Goal: Information Seeking & Learning: Learn about a topic

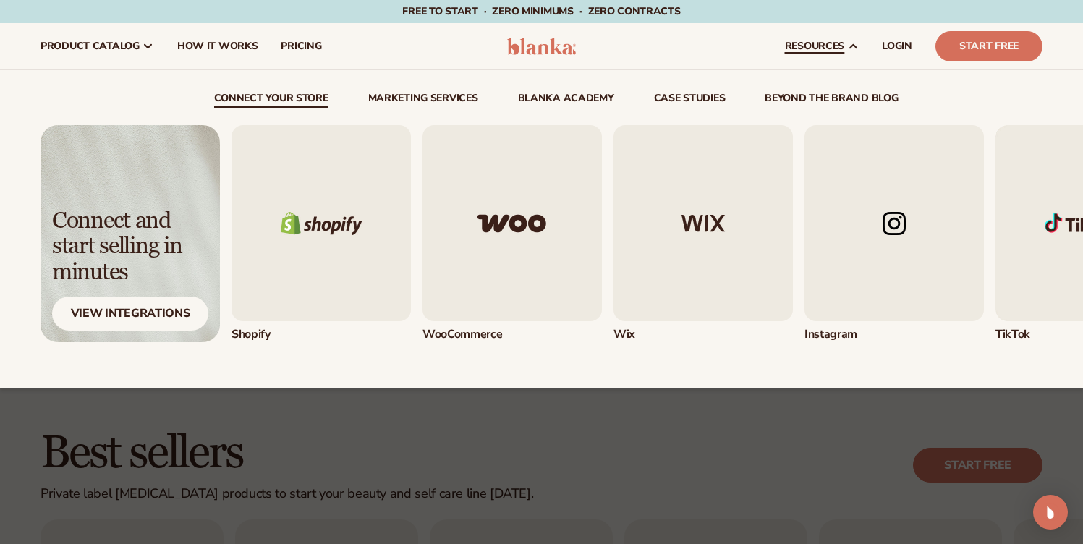
click at [849, 94] on link "beyond the brand blog" at bounding box center [831, 100] width 133 height 14
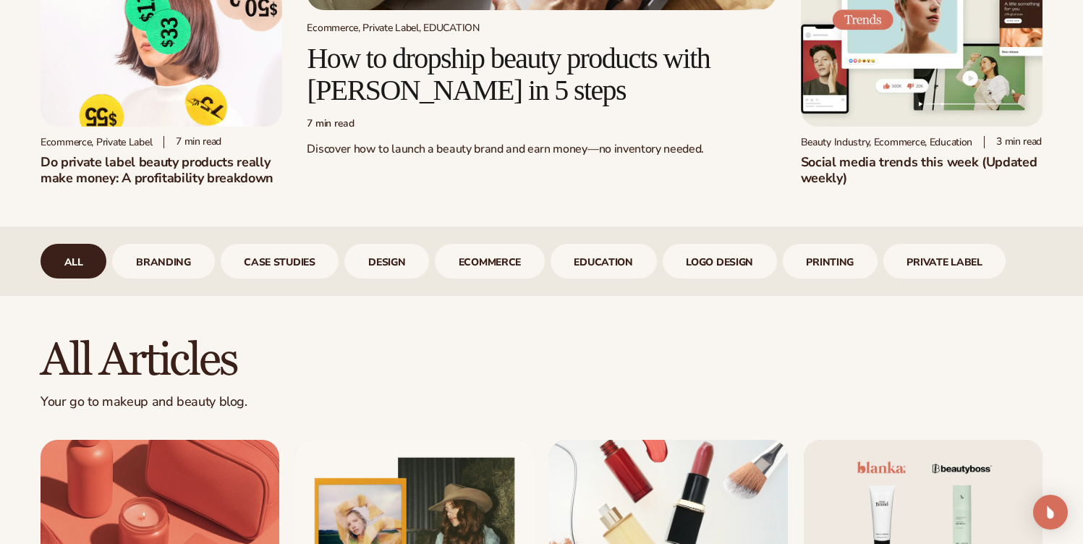
scroll to position [455, 0]
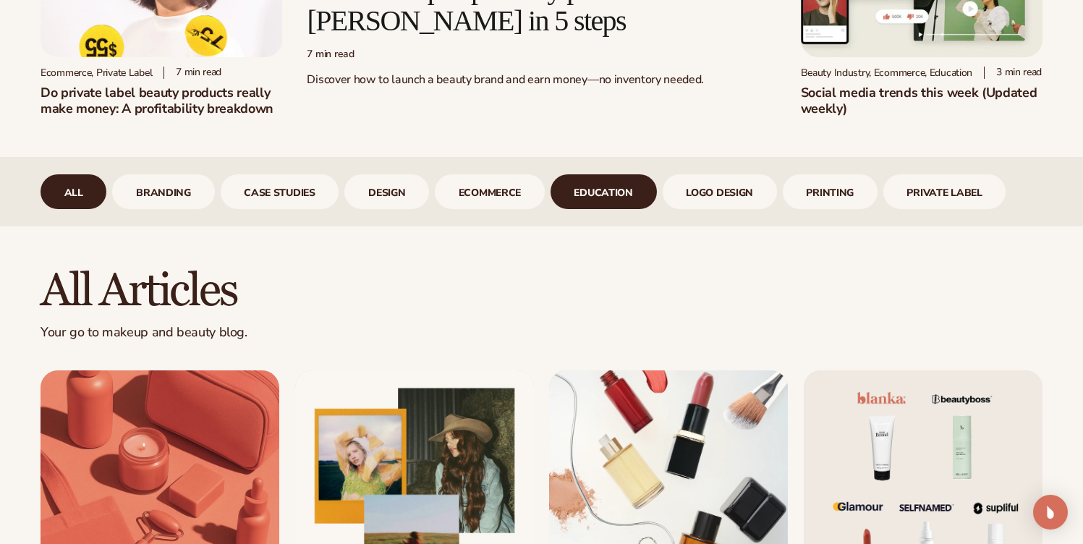
click at [602, 207] on link "Education" at bounding box center [603, 191] width 106 height 35
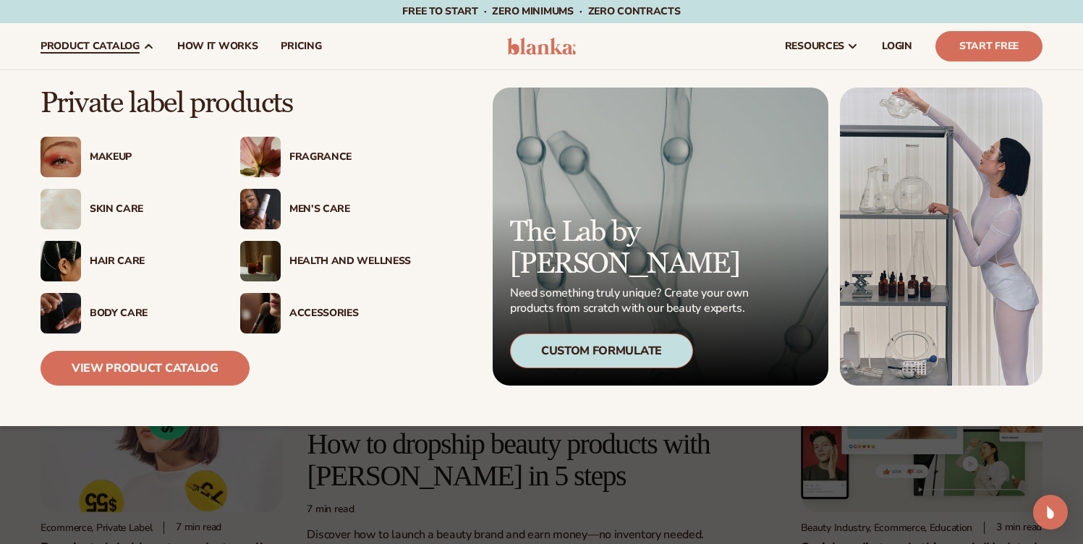
click at [576, 352] on div "Custom Formulate" at bounding box center [601, 350] width 183 height 35
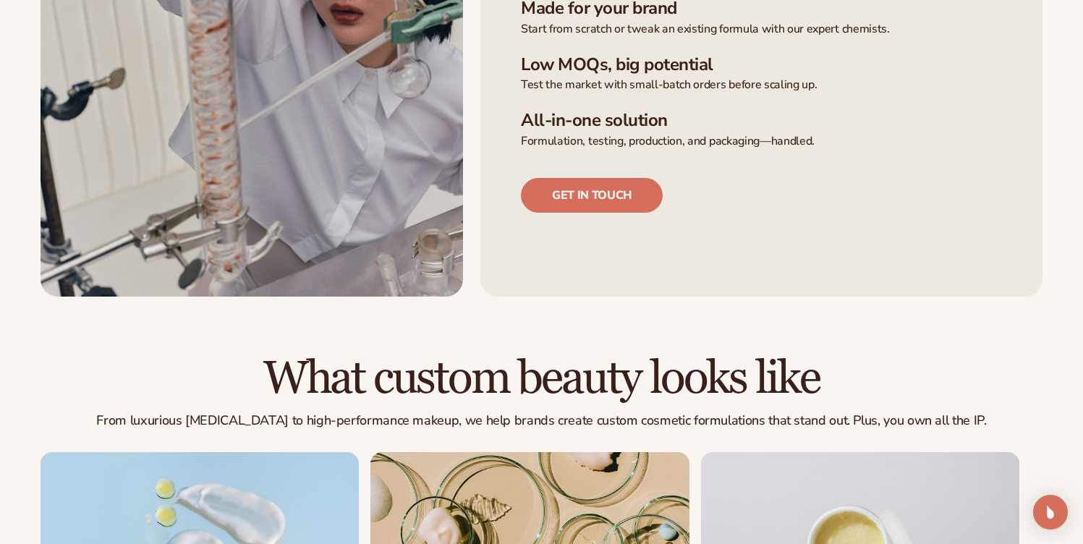
scroll to position [895, 0]
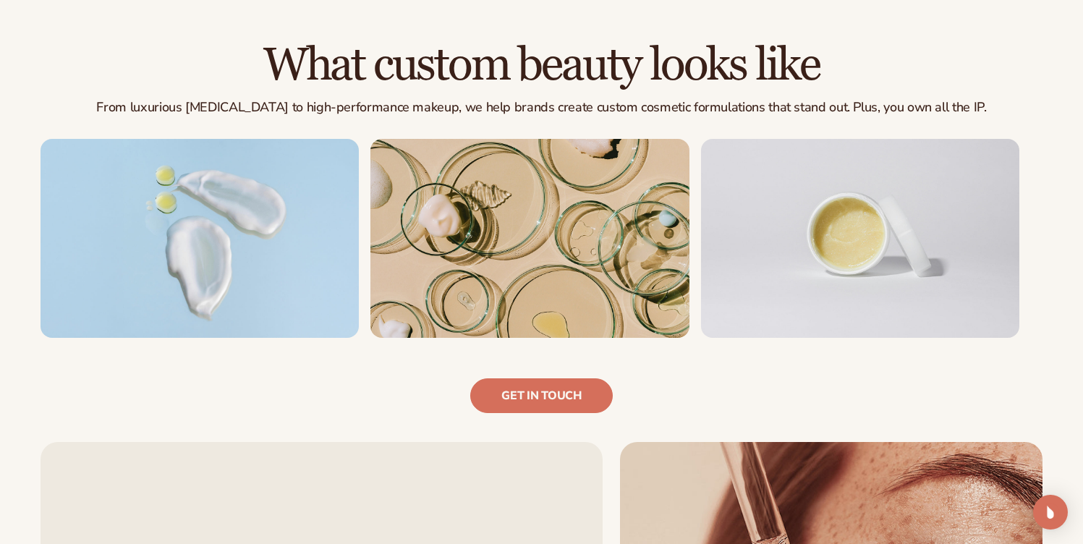
click at [239, 252] on img at bounding box center [200, 238] width 318 height 199
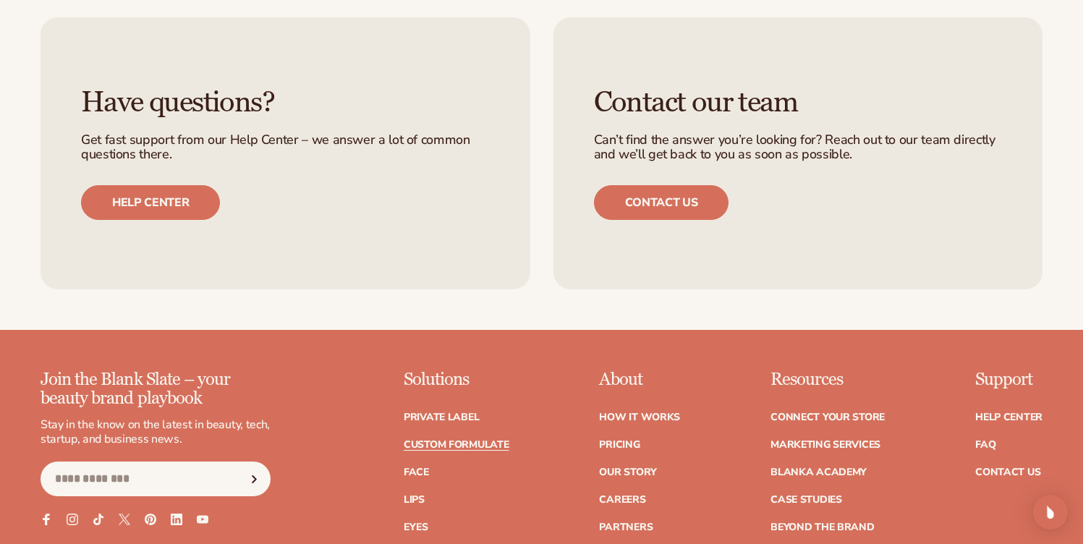
scroll to position [2022, 0]
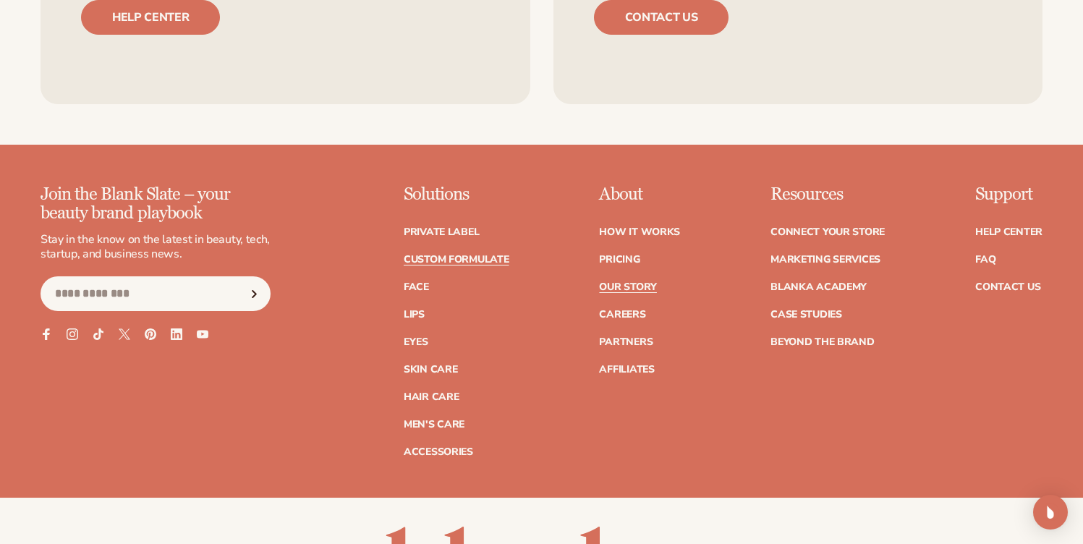
click at [627, 284] on link "Our Story" at bounding box center [627, 287] width 57 height 10
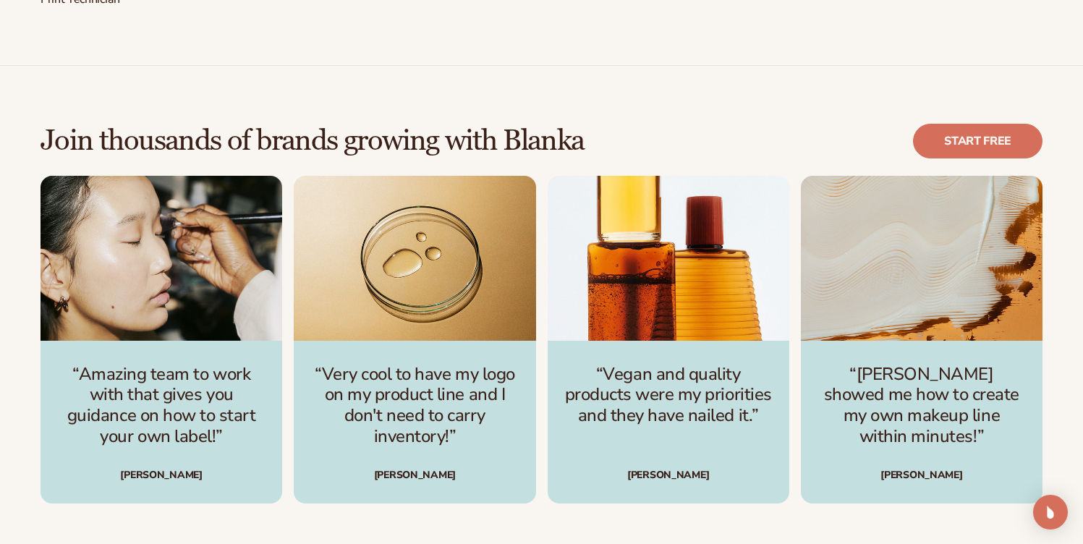
scroll to position [3420, 0]
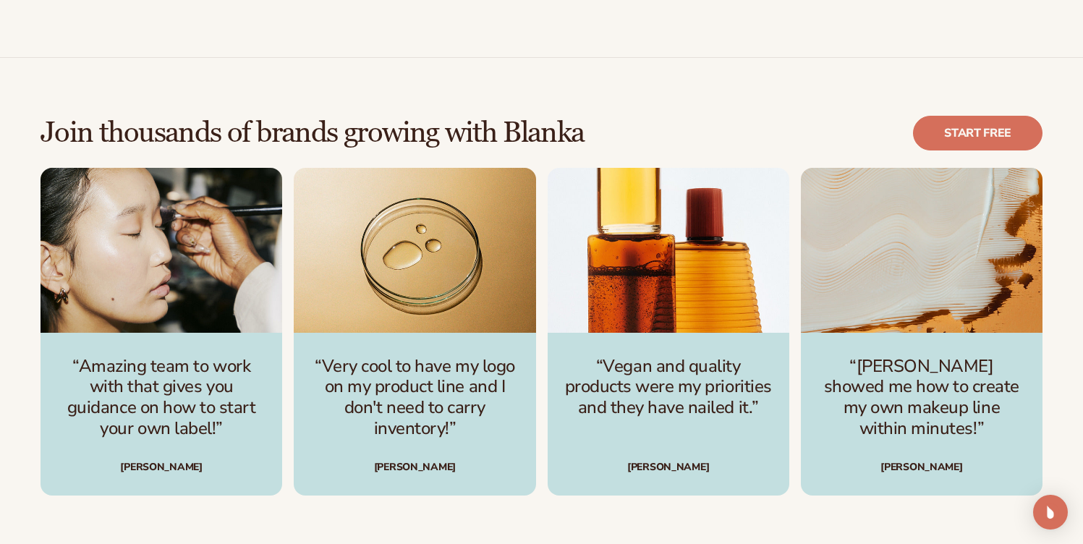
click at [648, 402] on div "“Vegan and quality products were my priorities and they have nailed it.” Katie …" at bounding box center [669, 414] width 242 height 163
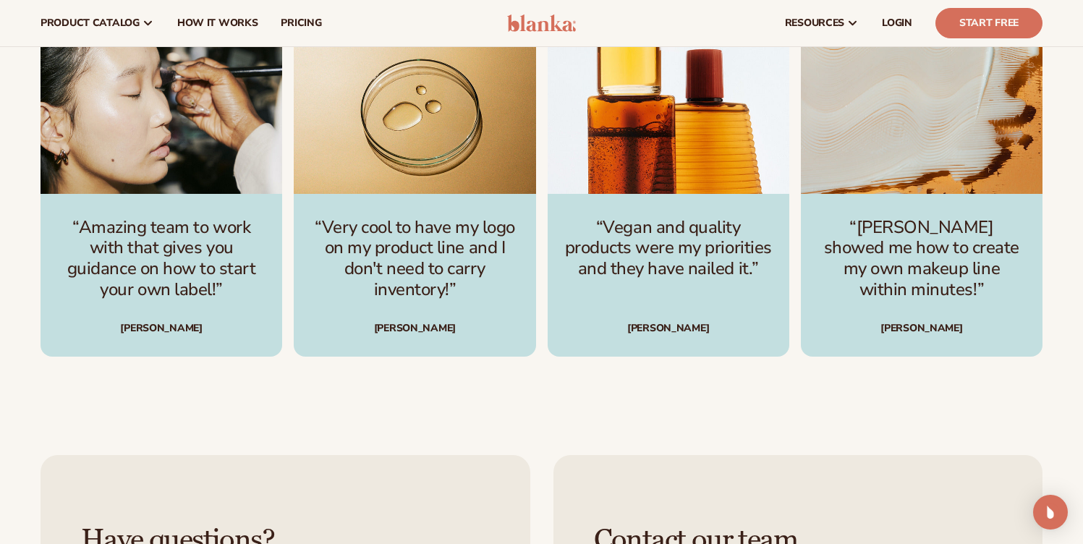
scroll to position [3558, 0]
click at [637, 218] on p "“Vegan and quality products were my priorities and they have nailed it.”" at bounding box center [668, 249] width 207 height 62
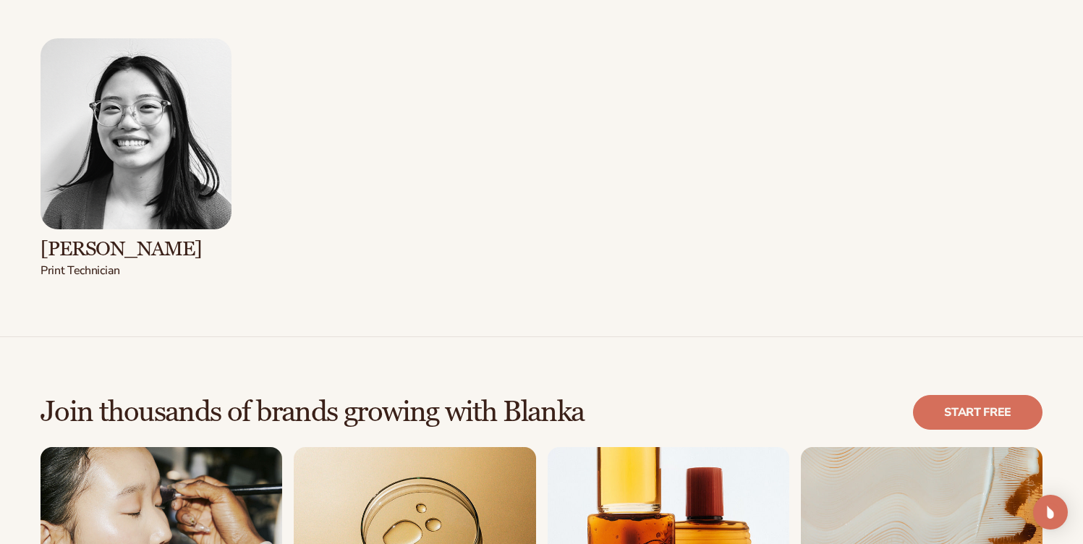
scroll to position [3209, 0]
